Goal: Navigation & Orientation: Find specific page/section

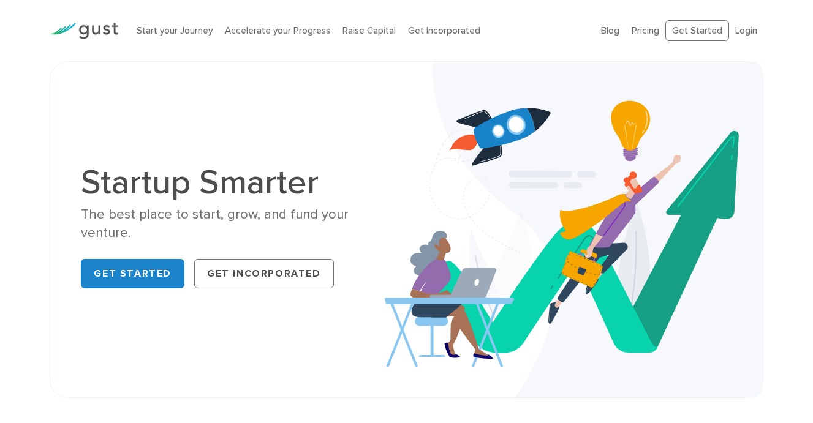
click at [103, 24] on img at bounding box center [84, 31] width 69 height 17
click at [652, 32] on link "Pricing" at bounding box center [646, 30] width 28 height 11
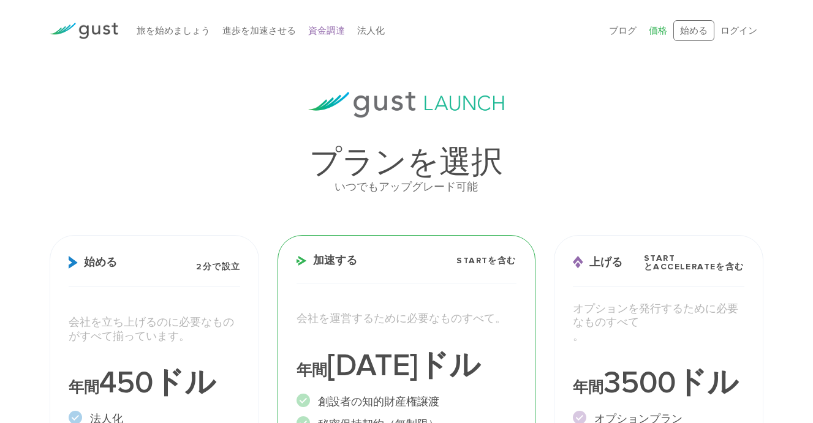
click at [328, 31] on font "資金調達" at bounding box center [326, 30] width 37 height 11
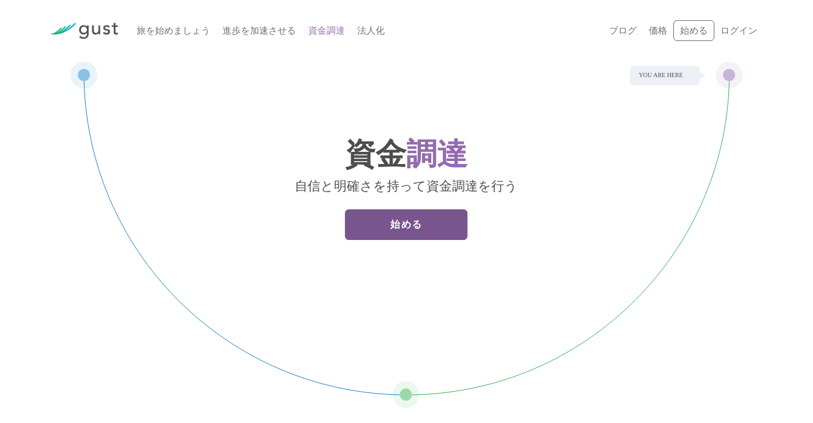
click at [431, 231] on link "始める" at bounding box center [406, 225] width 123 height 31
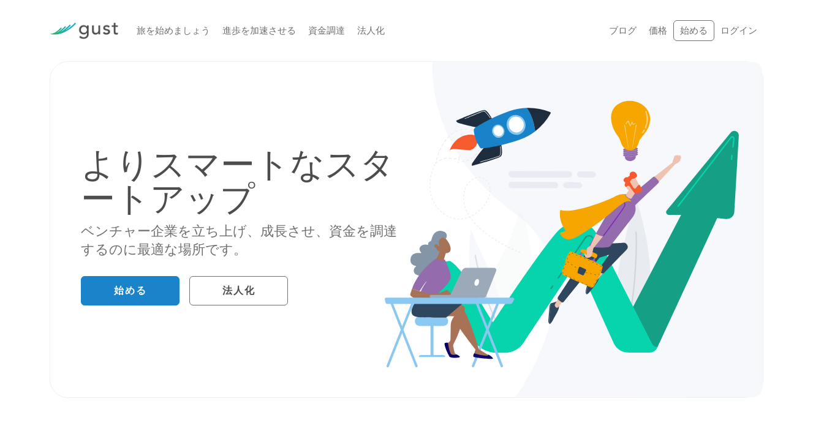
click at [178, 38] on div "旅を始めましょう 進歩を加速させる 資金調達 法人化" at bounding box center [363, 31] width 472 height 39
click at [173, 32] on font "旅を始めましょう" at bounding box center [174, 30] width 74 height 11
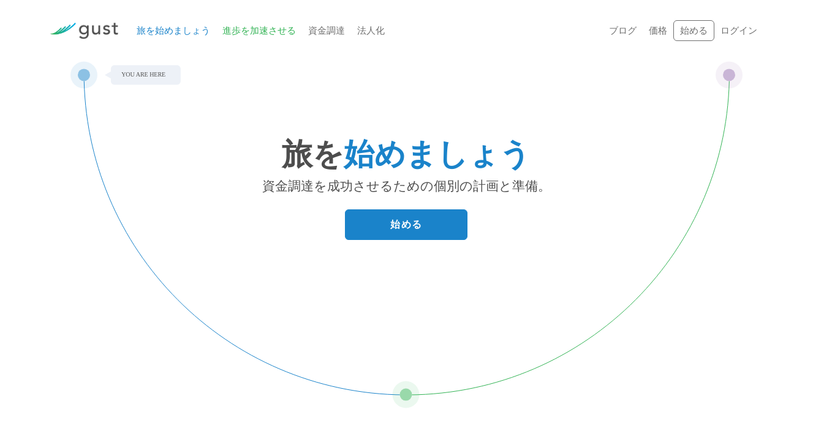
click at [260, 33] on font "進歩を加速させる" at bounding box center [259, 30] width 74 height 11
